Goal: Find specific page/section: Find specific page/section

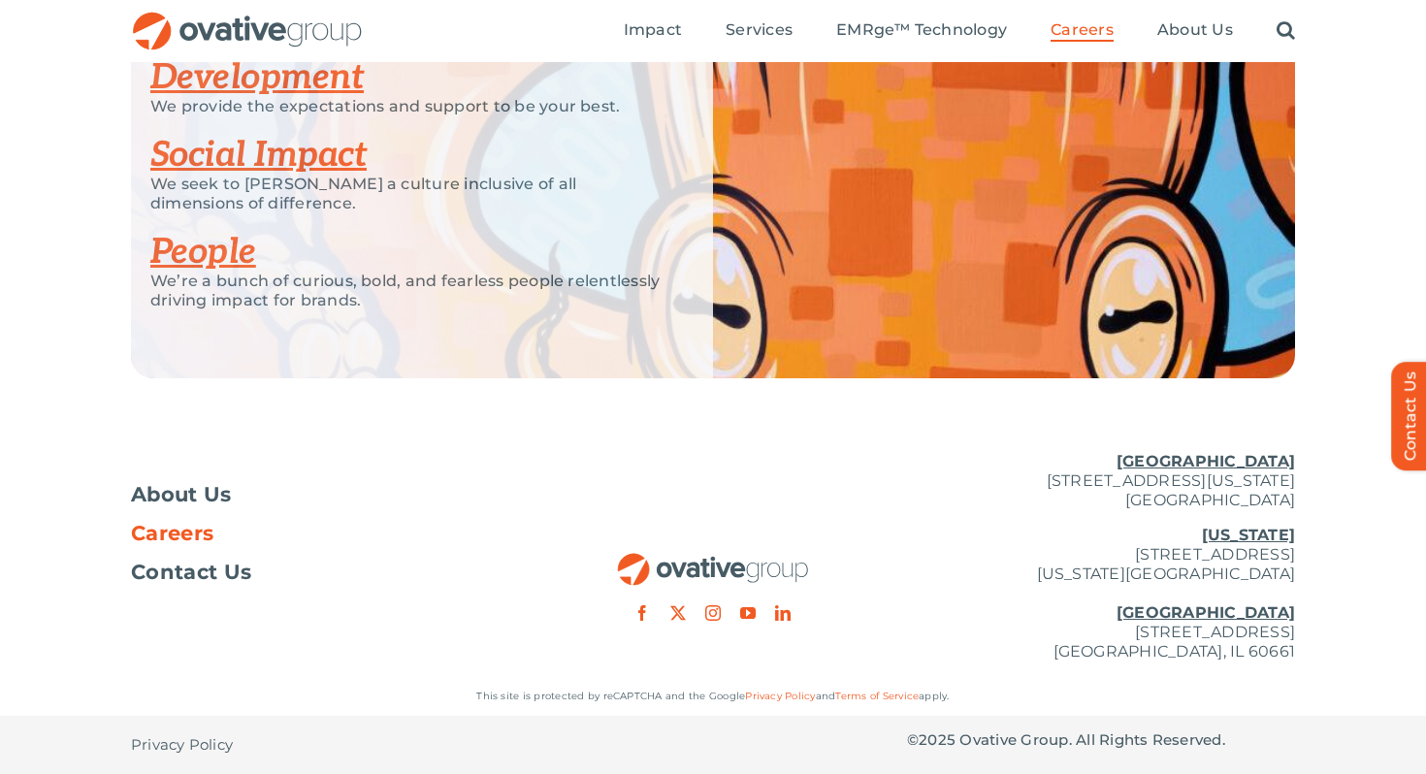
scroll to position [3884, 0]
click at [177, 529] on span "Careers" at bounding box center [172, 533] width 82 height 19
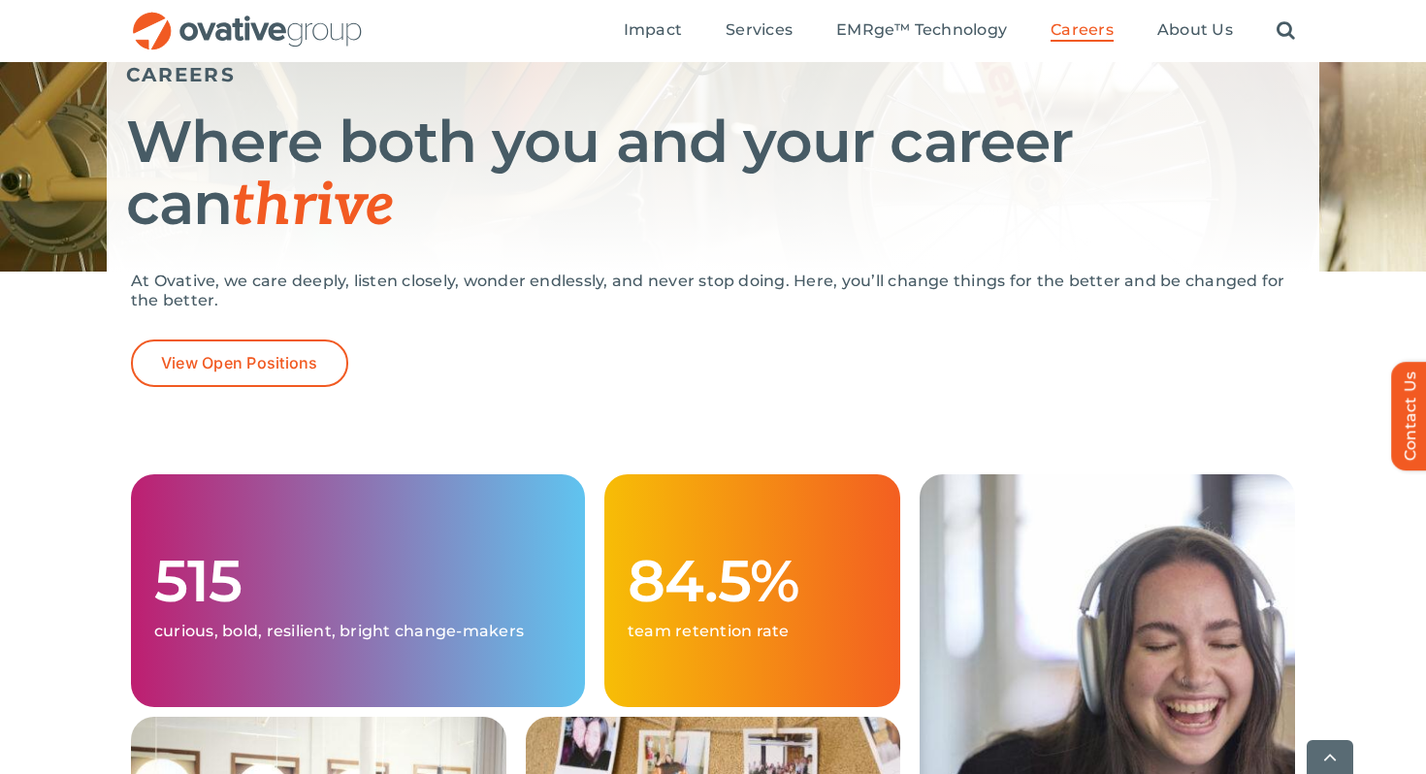
scroll to position [244, 0]
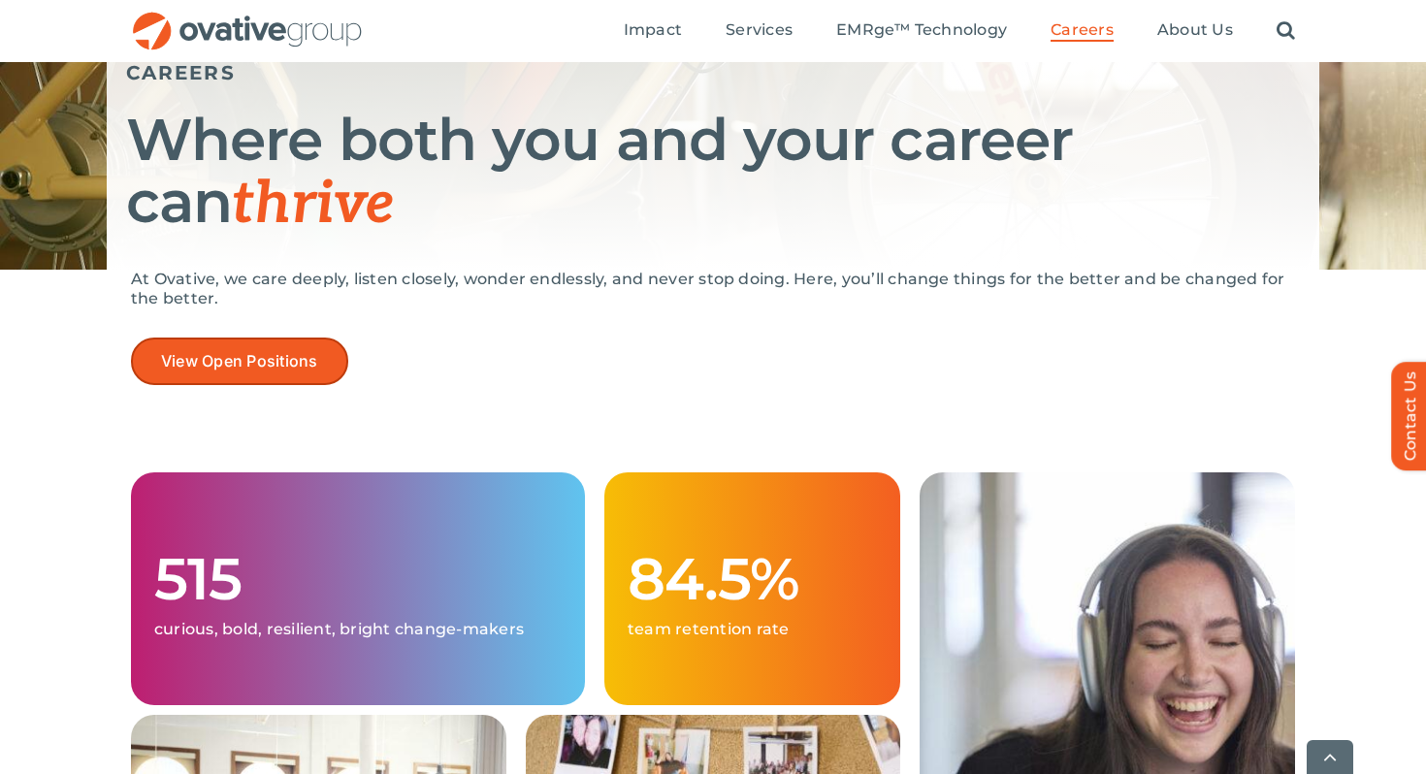
click at [271, 366] on span "View Open Positions" at bounding box center [239, 361] width 157 height 18
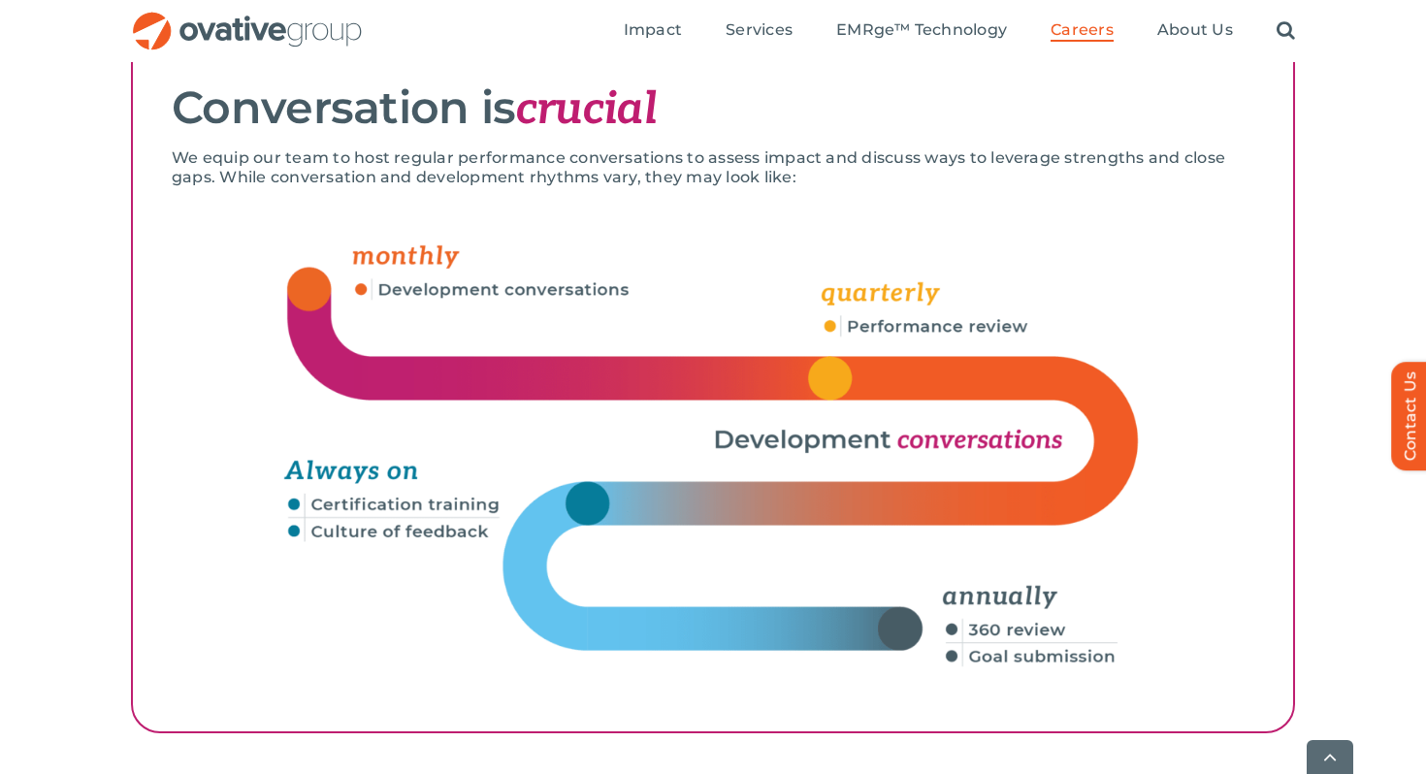
scroll to position [2856, 0]
